Goal: Transaction & Acquisition: Register for event/course

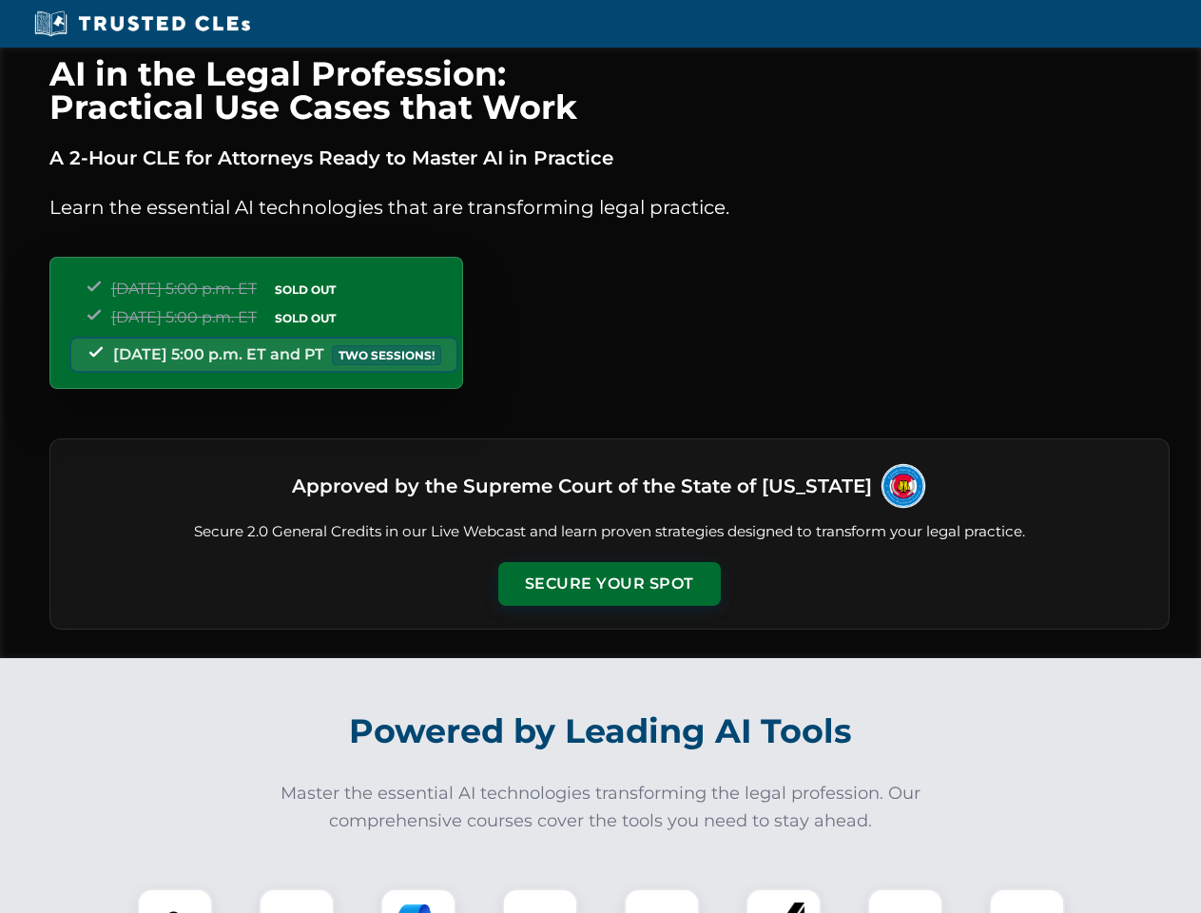
click at [609, 584] on button "Secure Your Spot" at bounding box center [609, 584] width 223 height 44
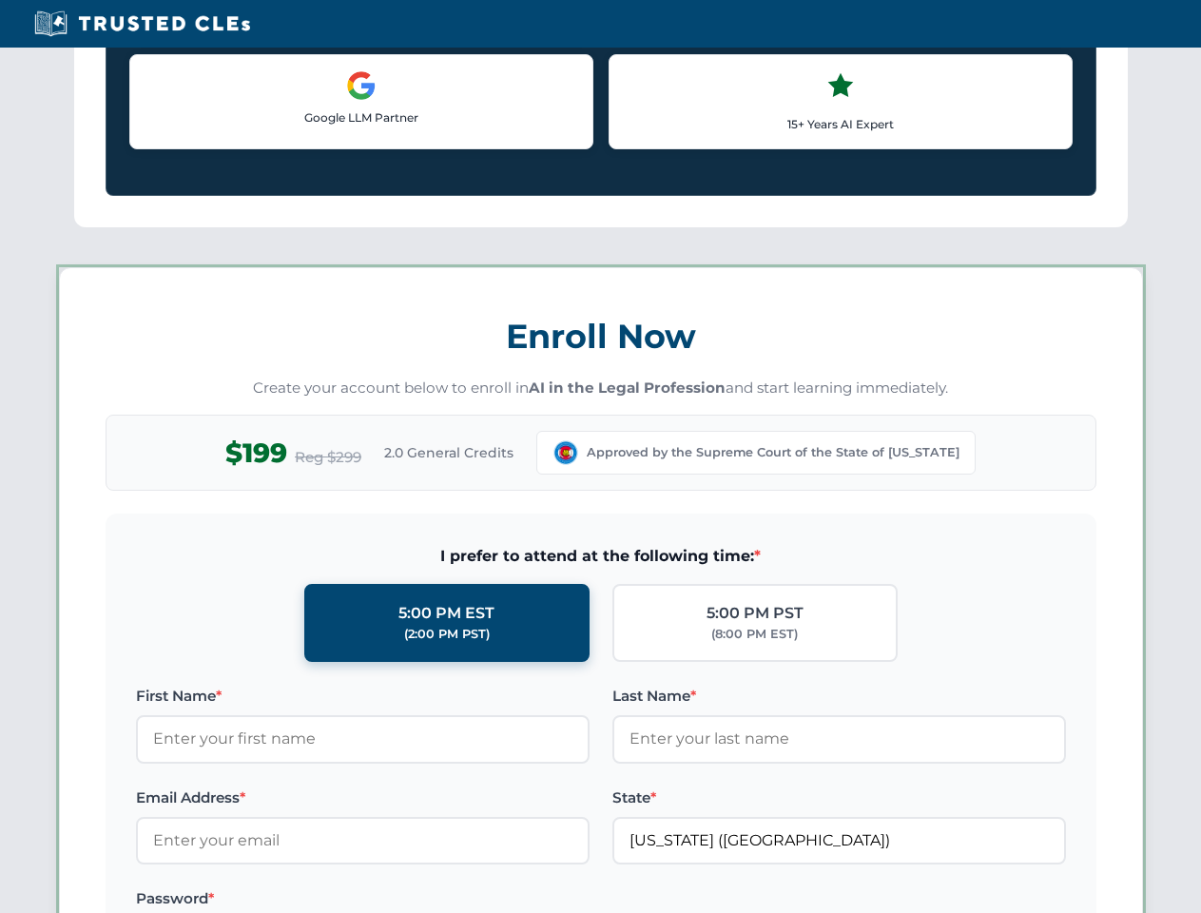
click at [175, 901] on label "Password *" at bounding box center [363, 898] width 454 height 23
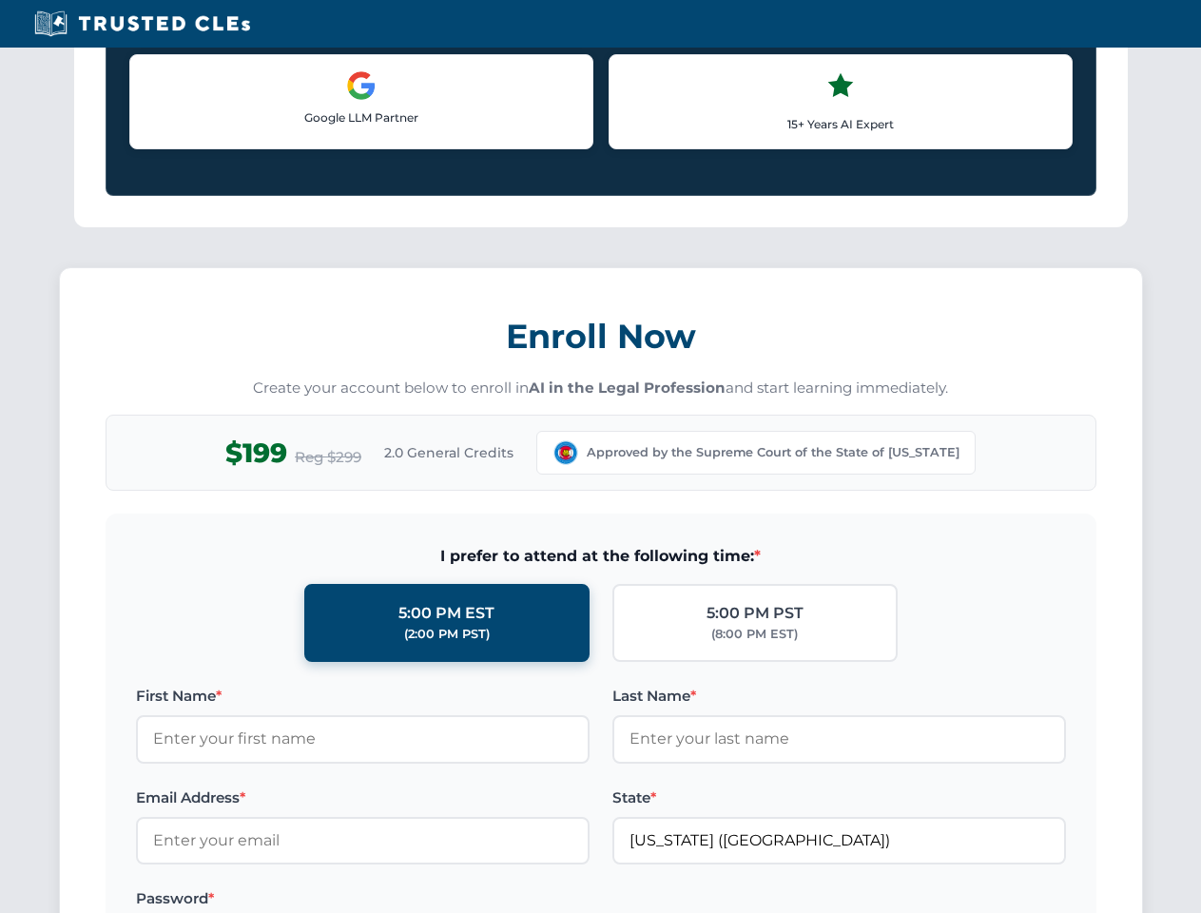
scroll to position [1867, 0]
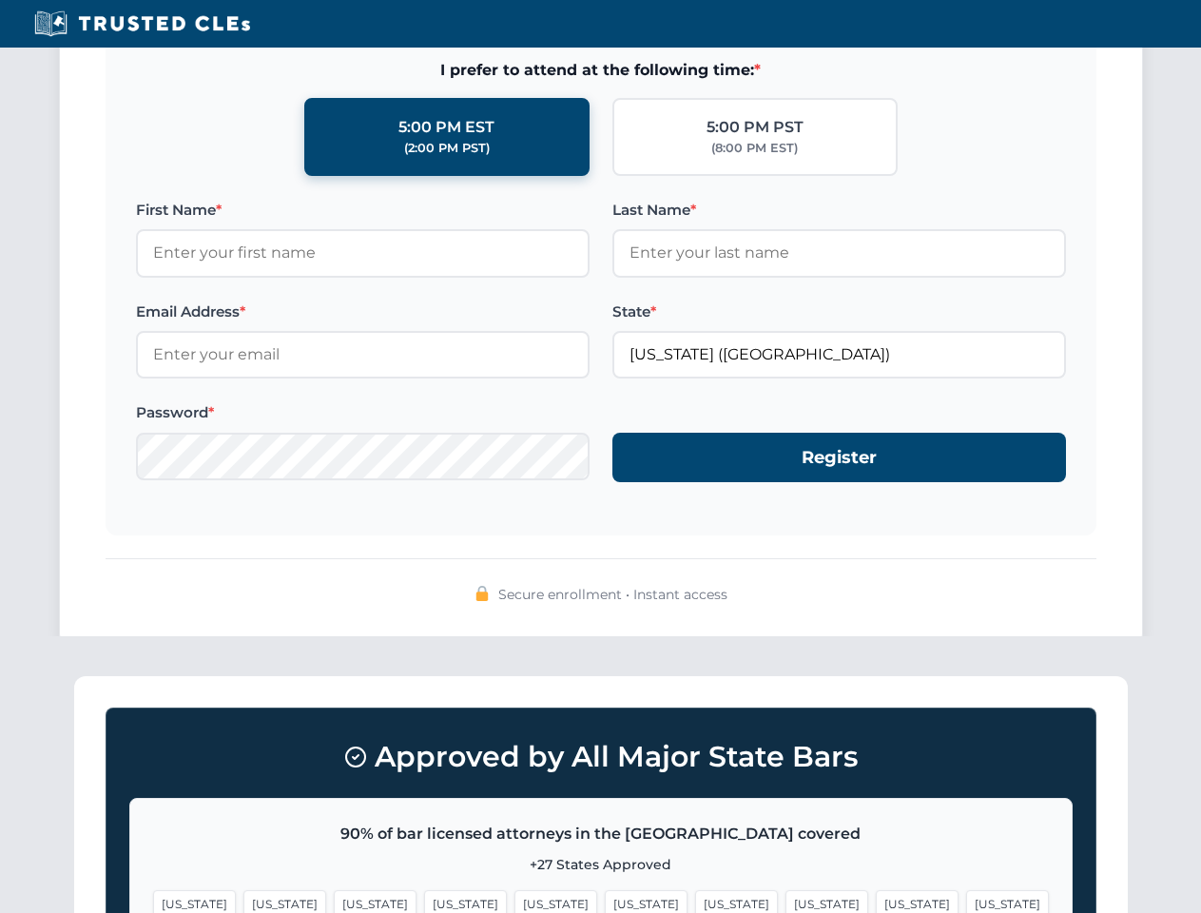
click at [297, 901] on span "[US_STATE]" at bounding box center [284, 904] width 83 height 28
click at [424, 901] on span "[US_STATE]" at bounding box center [465, 904] width 83 height 28
click at [605, 901] on span "[US_STATE]" at bounding box center [646, 904] width 83 height 28
click at [695, 901] on span "[US_STATE]" at bounding box center [736, 904] width 83 height 28
click at [876, 901] on span "[US_STATE]" at bounding box center [917, 904] width 83 height 28
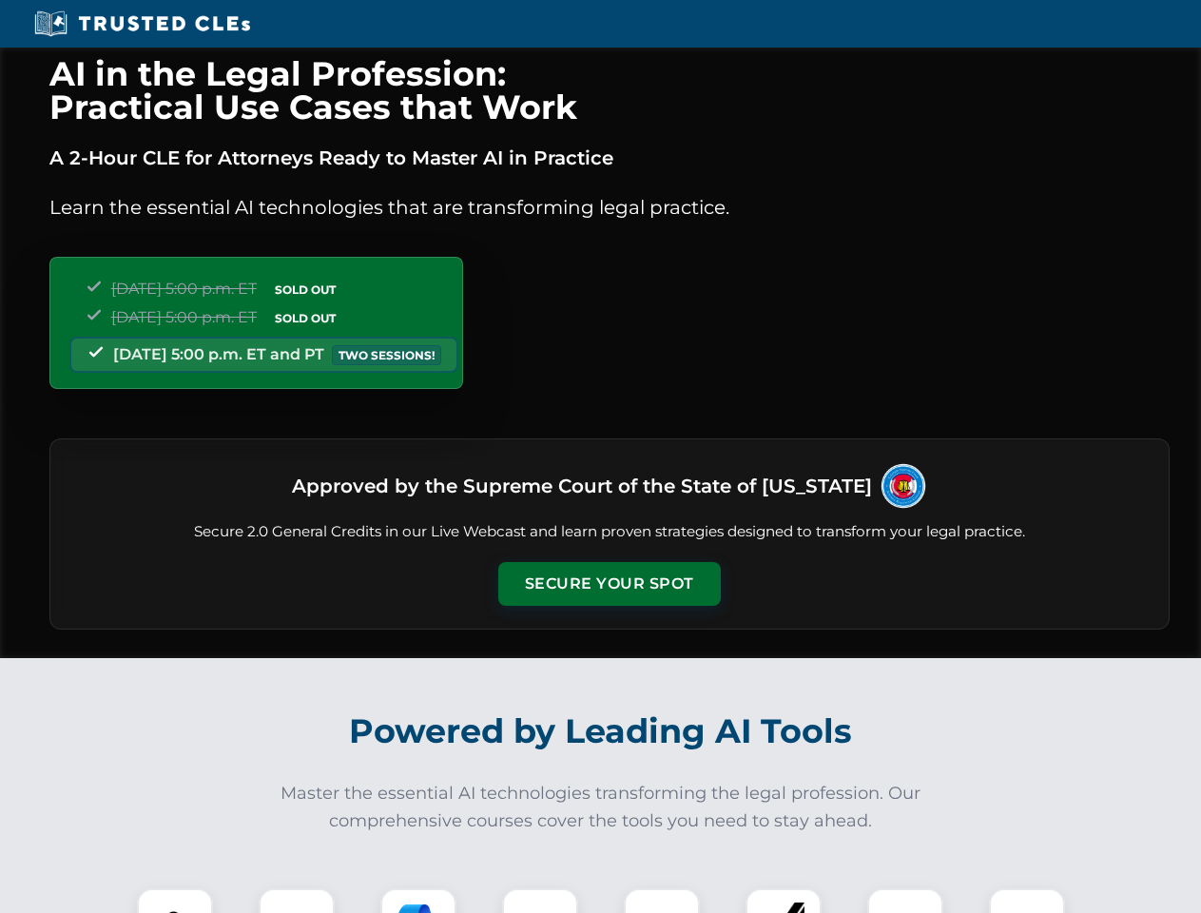
click at [609, 584] on button "Secure Your Spot" at bounding box center [609, 584] width 223 height 44
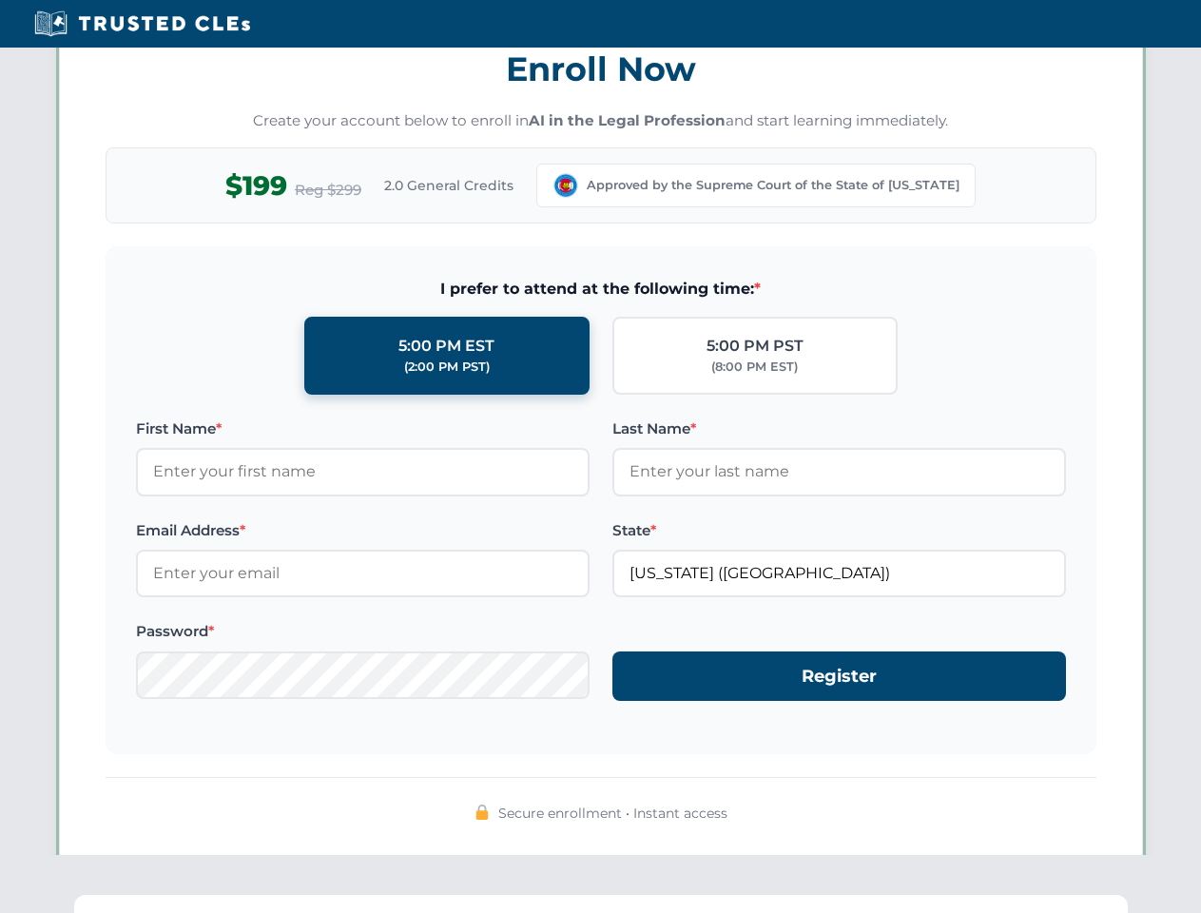
click at [297, 901] on div "AI in the Legal Profession: Practical Use Cases that Work A 2-Hour CLE for Atto…" at bounding box center [600, 623] width 1201 height 4449
